Goal: Navigation & Orientation: Find specific page/section

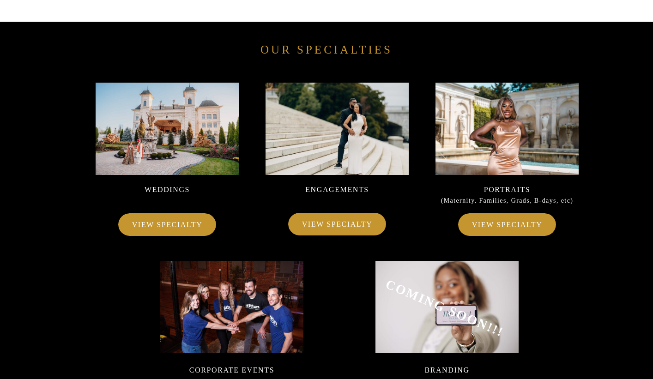
scroll to position [5769, 0]
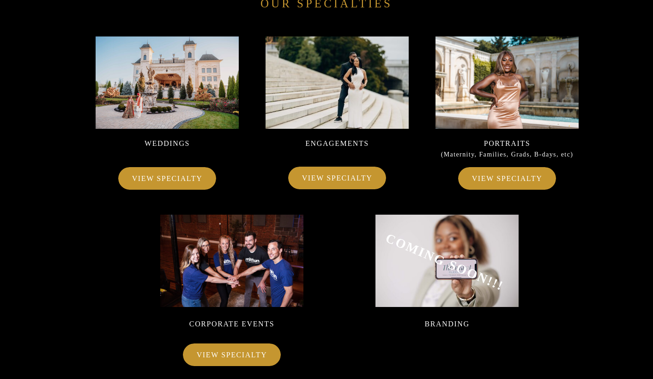
click at [510, 182] on p "VIEW SPECIALTY" at bounding box center [507, 178] width 78 height 13
click at [225, 350] on p "VIEW SPECIALTY" at bounding box center [231, 354] width 78 height 13
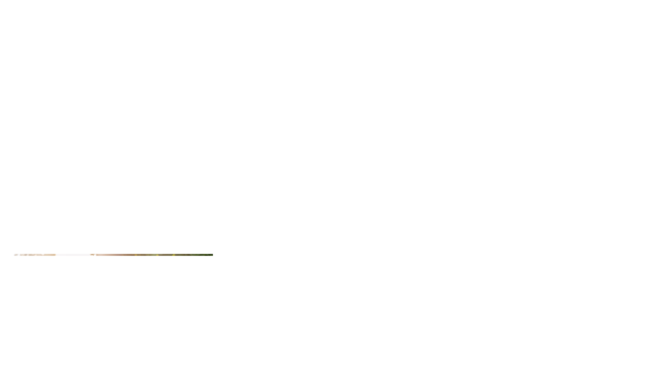
scroll to position [5723, 0]
